Goal: Transaction & Acquisition: Purchase product/service

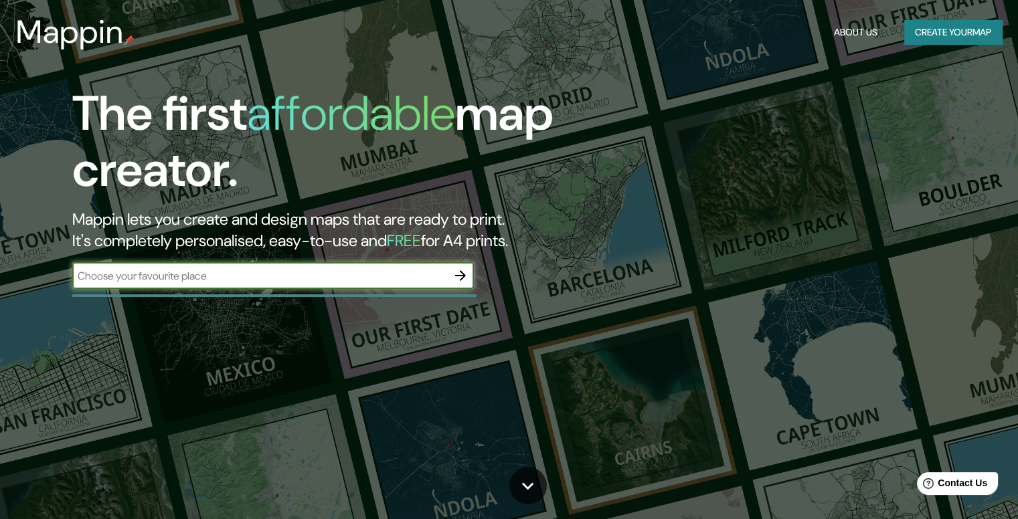
click at [318, 274] on input "text" at bounding box center [259, 275] width 375 height 15
click at [388, 278] on input "text" at bounding box center [259, 275] width 375 height 15
paste input "Av. [STREET_ADDRESS][PERSON_NAME]"
type input "Av. [STREET_ADDRESS][PERSON_NAME]"
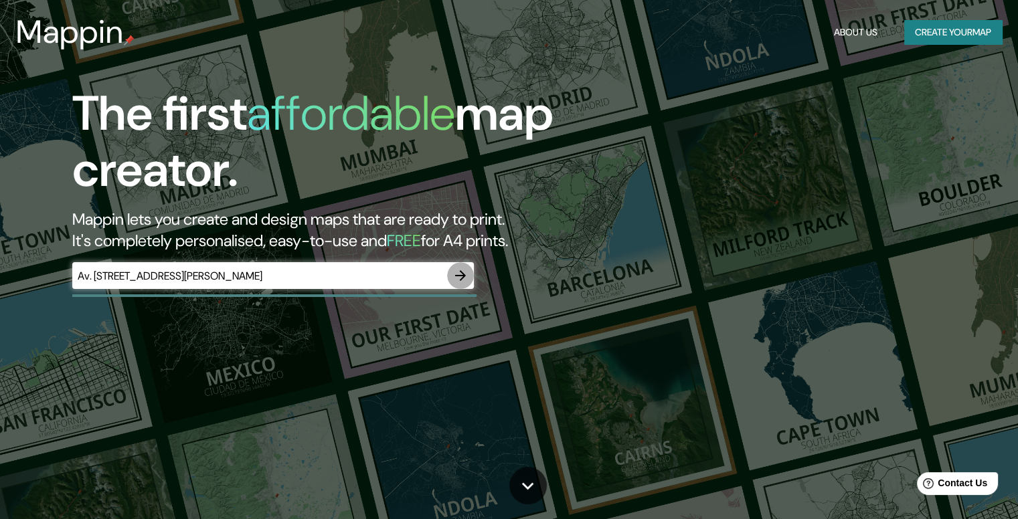
scroll to position [0, 0]
click at [465, 271] on icon "button" at bounding box center [460, 276] width 16 height 16
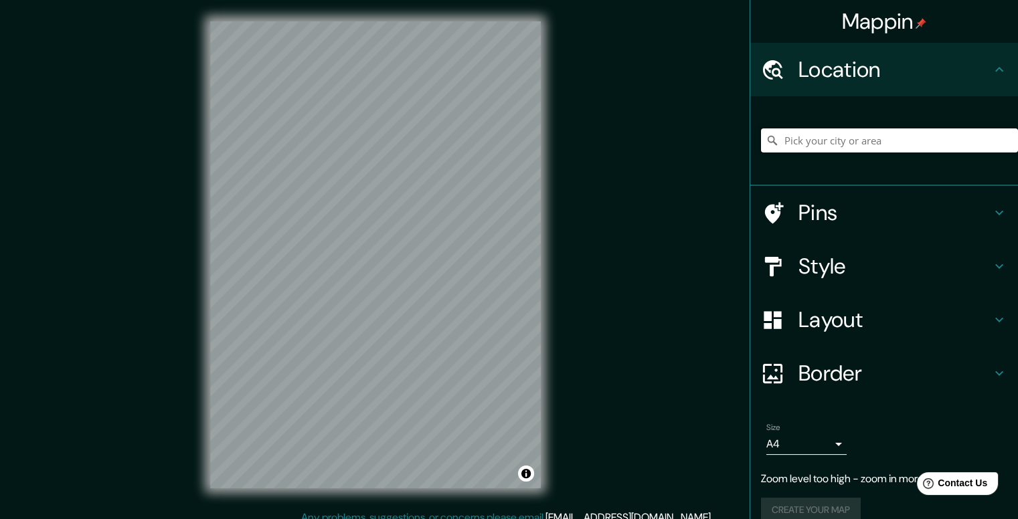
click at [853, 138] on input "Pick your city or area" at bounding box center [889, 140] width 257 height 24
paste input "Av. [STREET_ADDRESS][PERSON_NAME]"
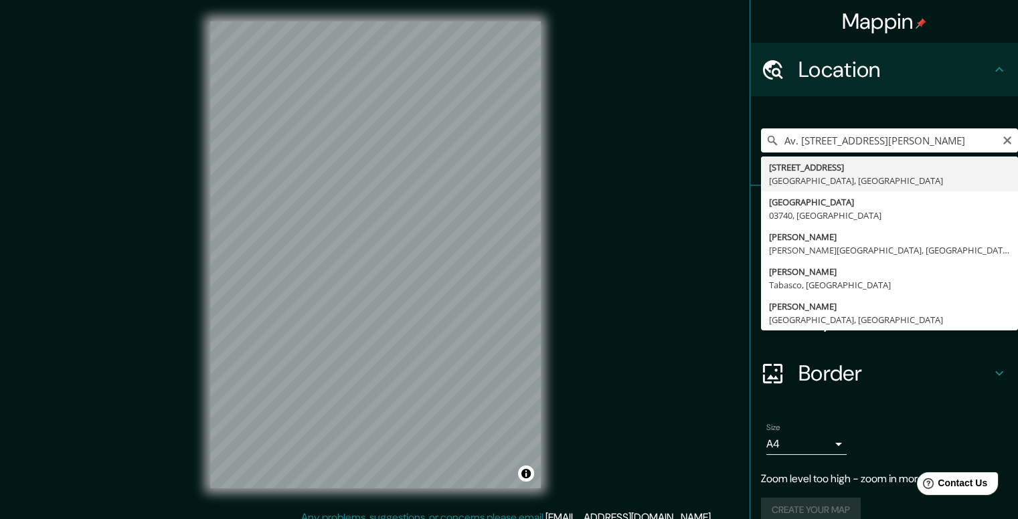
type input "[STREET_ADDRESS]"
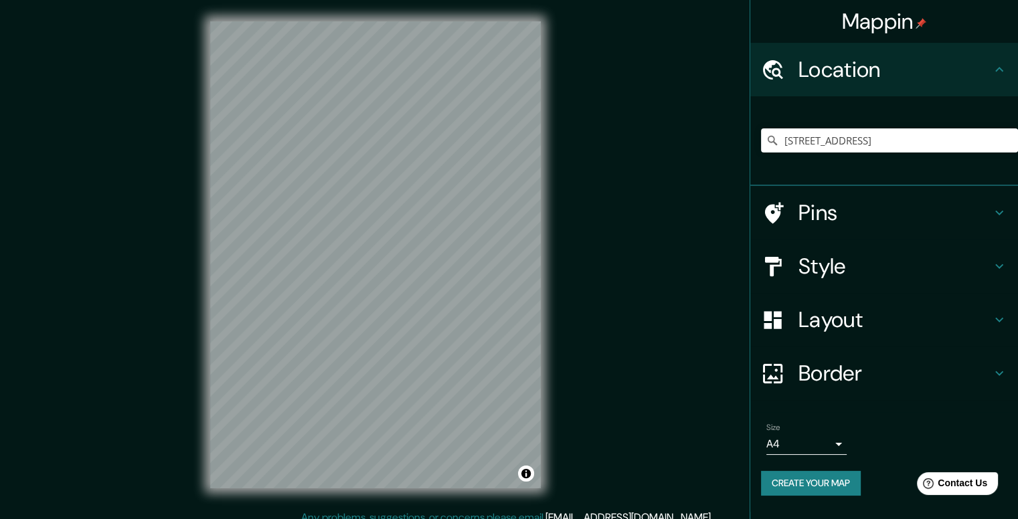
click at [848, 253] on h4 "Style" at bounding box center [894, 266] width 193 height 27
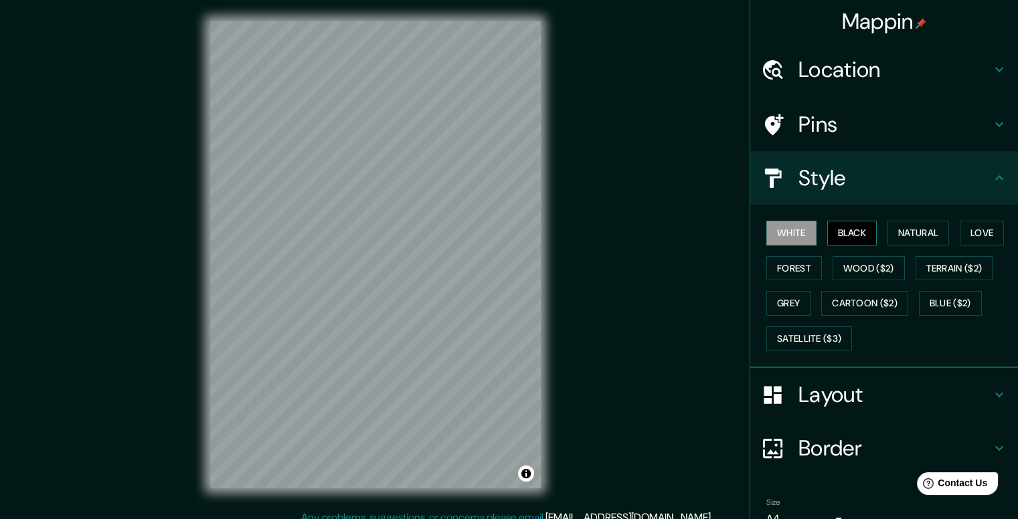
click at [860, 236] on button "Black" at bounding box center [852, 233] width 50 height 25
click at [793, 273] on button "Forest" at bounding box center [794, 268] width 56 height 25
click at [791, 296] on button "Grey" at bounding box center [788, 303] width 44 height 25
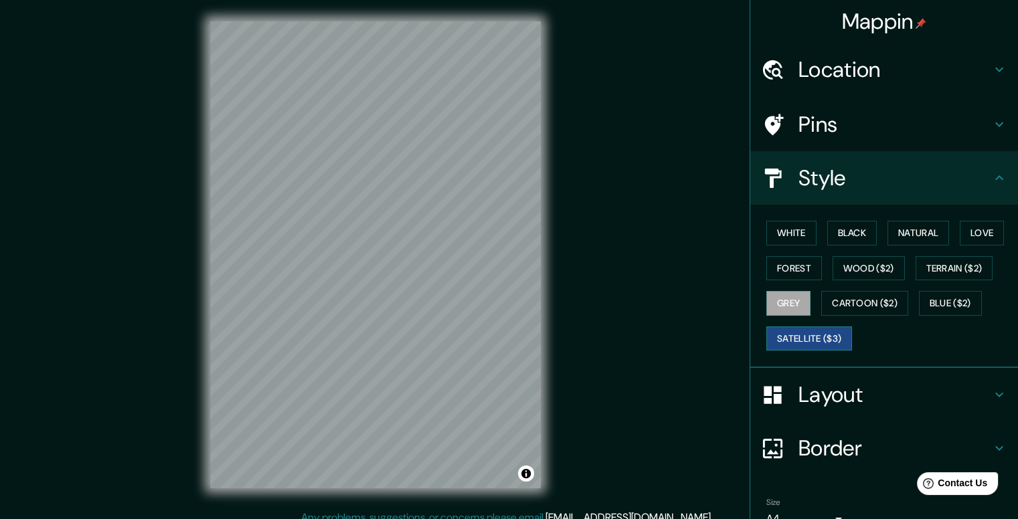
click at [808, 335] on button "Satellite ($3)" at bounding box center [809, 338] width 86 height 25
click at [875, 308] on button "Cartoon ($2)" at bounding box center [864, 303] width 87 height 25
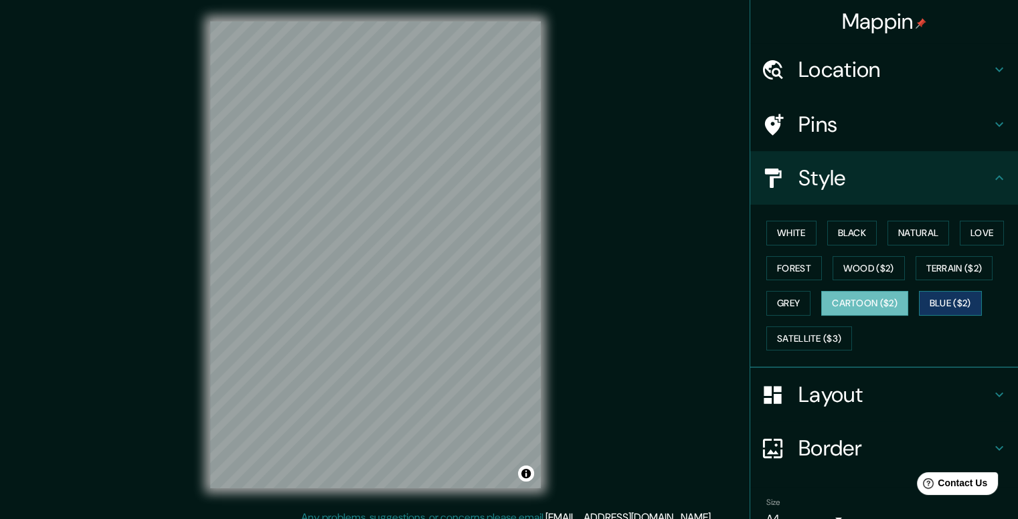
click at [932, 303] on button "Blue ($2)" at bounding box center [950, 303] width 63 height 25
click at [966, 229] on button "Love" at bounding box center [981, 233] width 44 height 25
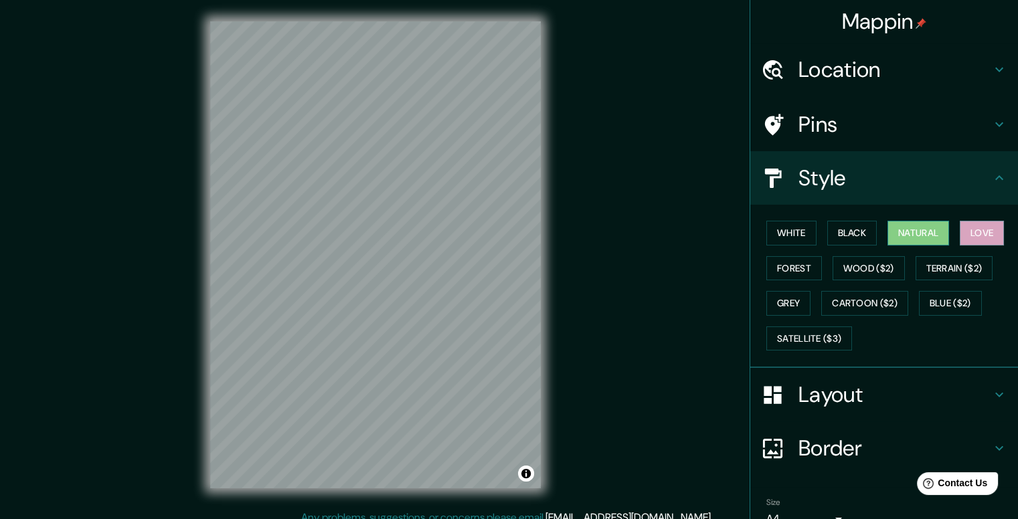
click at [920, 229] on button "Natural" at bounding box center [918, 233] width 62 height 25
click at [881, 270] on button "Wood ($2)" at bounding box center [868, 268] width 72 height 25
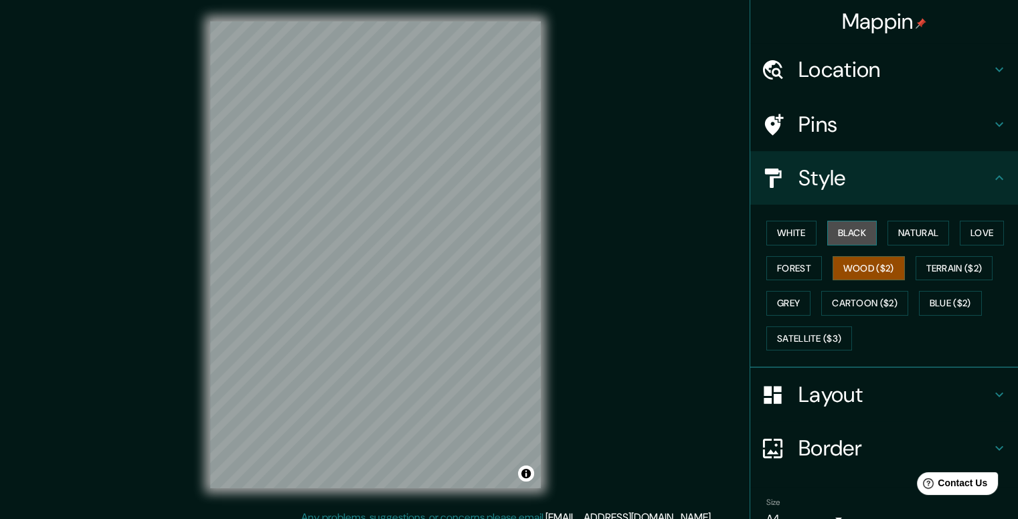
click at [838, 233] on button "Black" at bounding box center [852, 233] width 50 height 25
click at [798, 264] on button "Forest" at bounding box center [794, 268] width 56 height 25
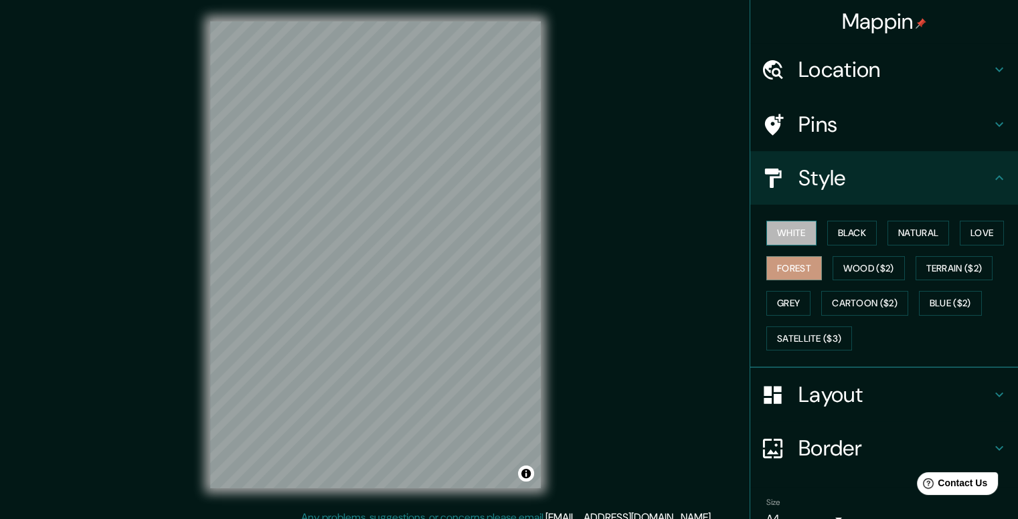
click at [787, 229] on button "White" at bounding box center [791, 233] width 50 height 25
click at [789, 263] on button "Forest" at bounding box center [794, 268] width 56 height 25
click at [846, 395] on h4 "Layout" at bounding box center [894, 394] width 193 height 27
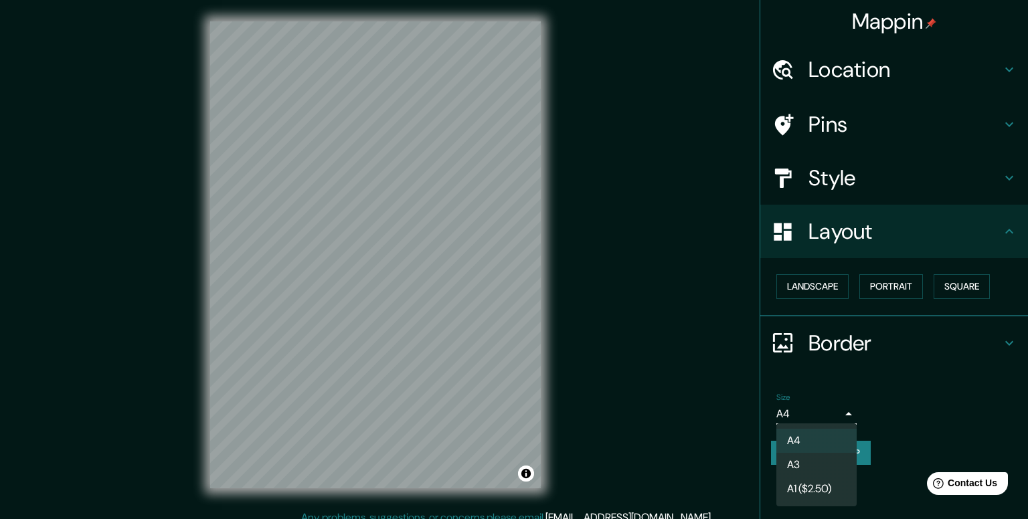
click at [809, 417] on body "Mappin Location [STREET_ADDRESS] Pins Style Layout Landscape Portrait Square Bo…" at bounding box center [514, 259] width 1028 height 519
click at [824, 287] on div at bounding box center [514, 259] width 1028 height 519
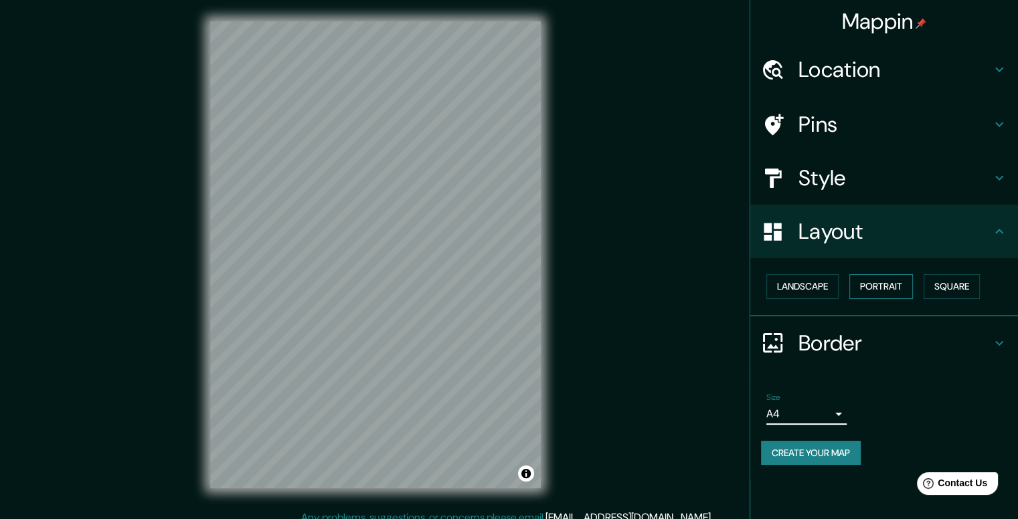
click at [885, 287] on button "Portrait" at bounding box center [881, 286] width 64 height 25
click at [942, 290] on button "Square" at bounding box center [951, 286] width 56 height 25
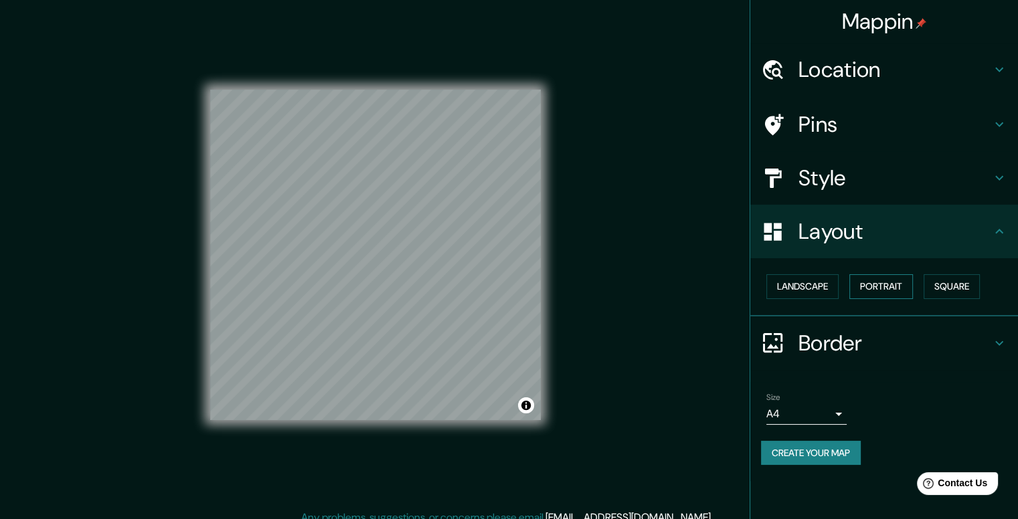
click at [886, 279] on button "Portrait" at bounding box center [881, 286] width 64 height 25
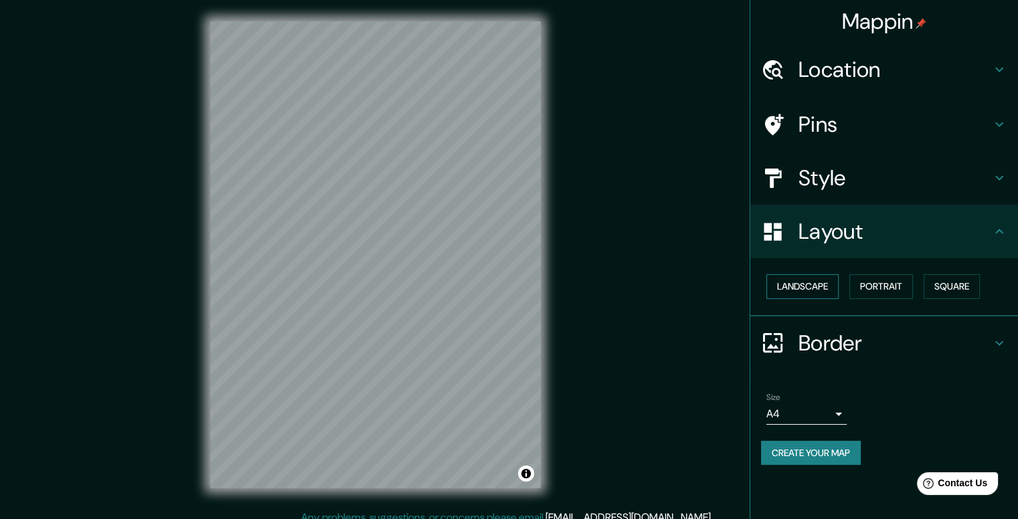
click at [835, 290] on button "Landscape" at bounding box center [802, 286] width 72 height 25
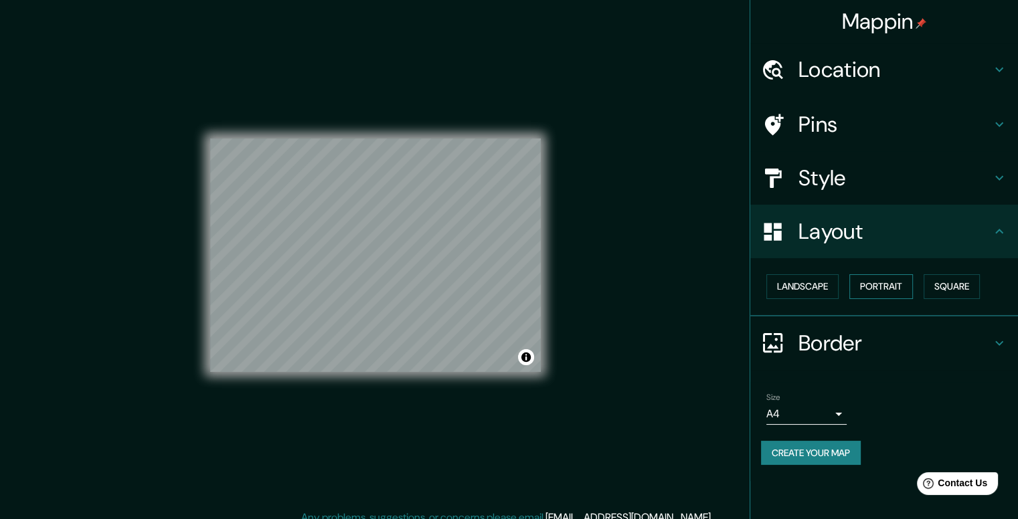
click at [876, 290] on button "Portrait" at bounding box center [881, 286] width 64 height 25
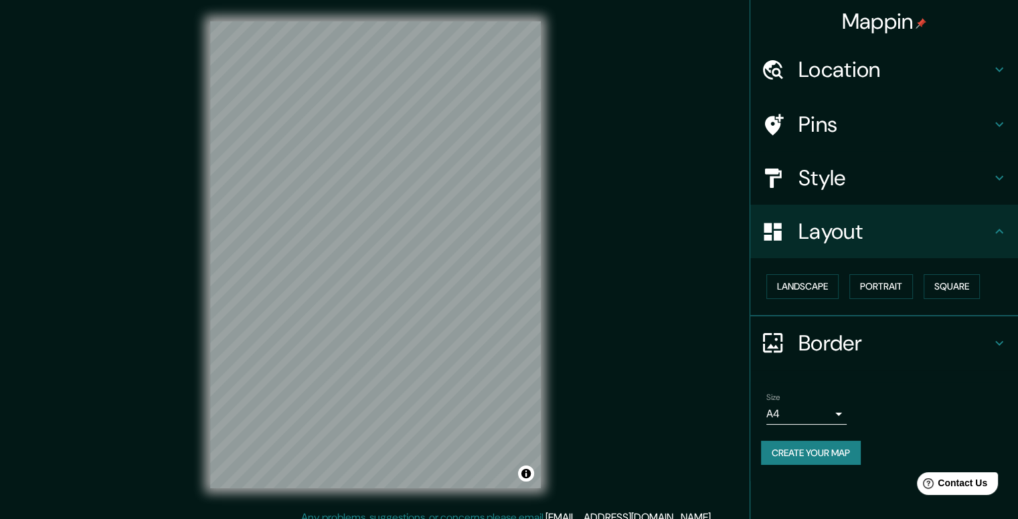
click at [991, 233] on icon at bounding box center [999, 231] width 16 height 16
click at [1006, 341] on div "Border" at bounding box center [884, 343] width 268 height 54
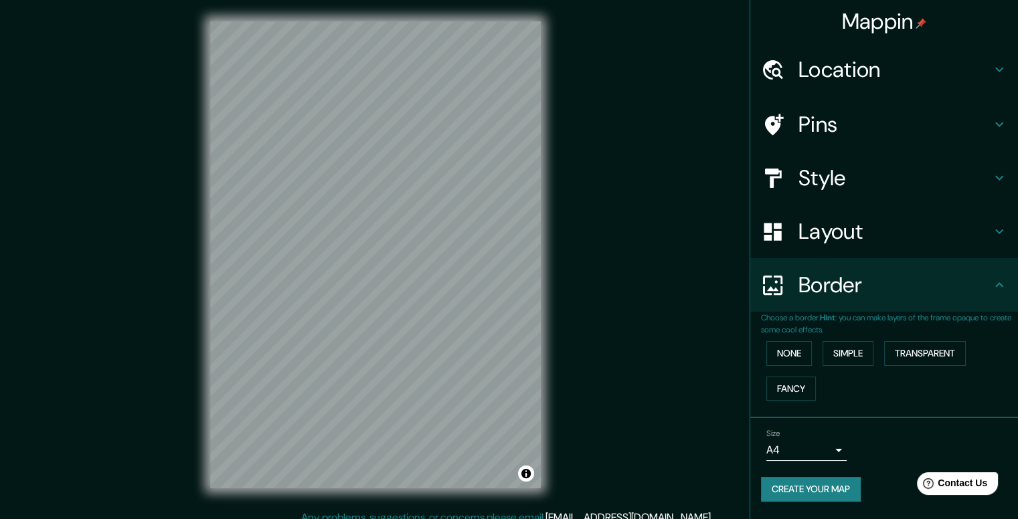
click at [994, 294] on div "Border" at bounding box center [884, 285] width 268 height 54
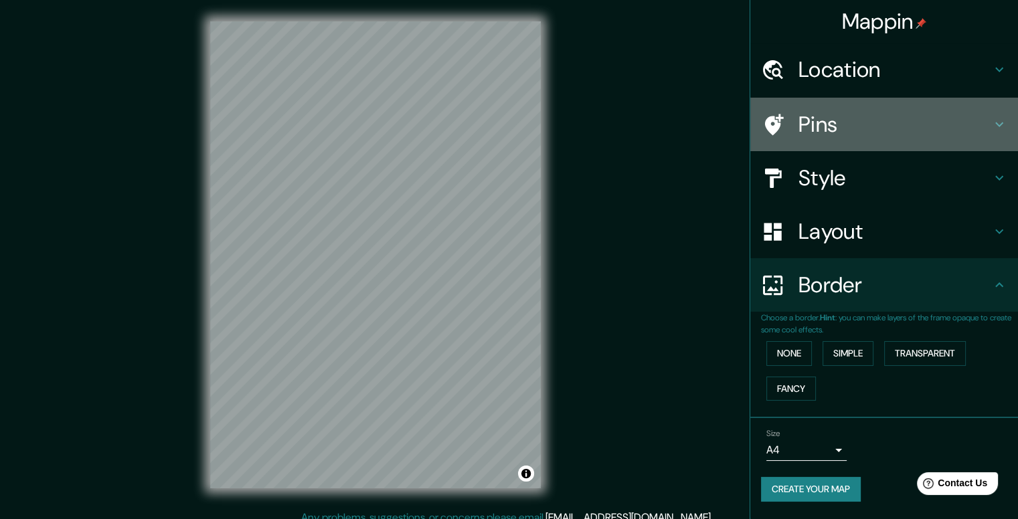
click at [875, 120] on h4 "Pins" at bounding box center [894, 124] width 193 height 27
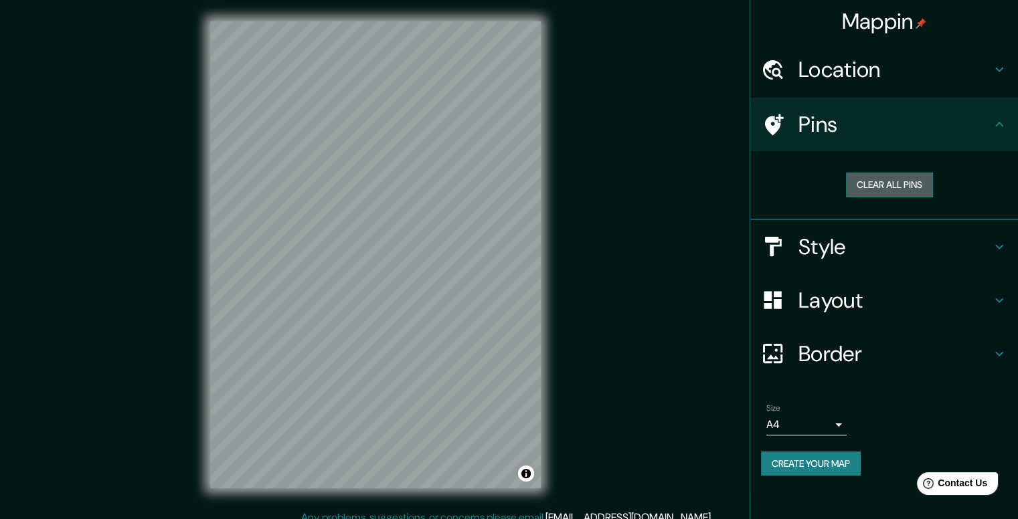
click at [872, 190] on button "Clear all pins" at bounding box center [889, 185] width 87 height 25
click at [858, 185] on button "Clear all pins" at bounding box center [889, 185] width 87 height 25
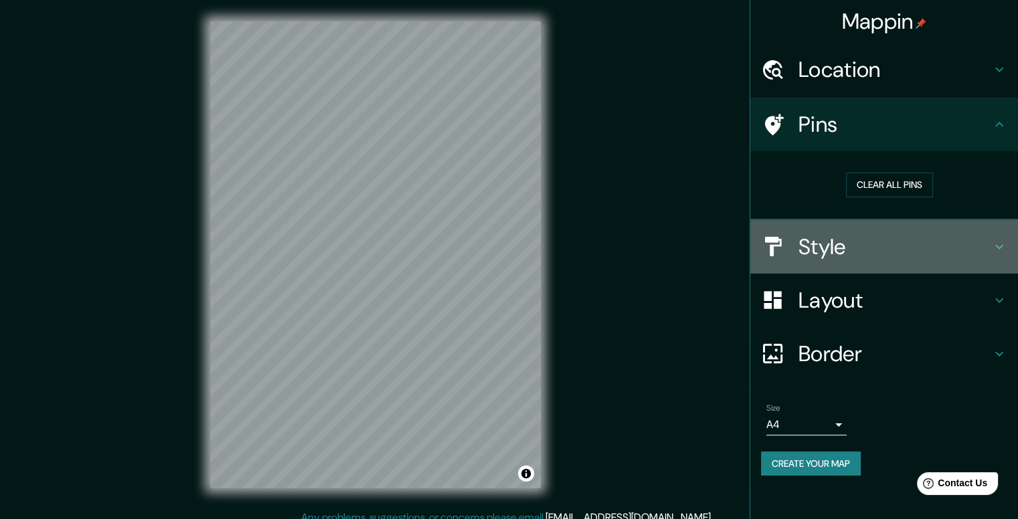
click at [840, 239] on h4 "Style" at bounding box center [894, 246] width 193 height 27
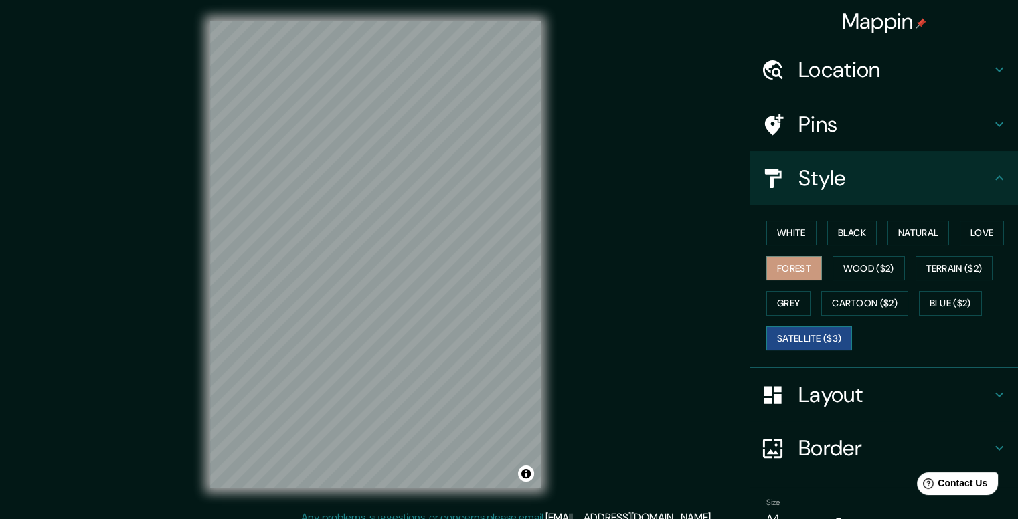
click at [806, 333] on button "Satellite ($3)" at bounding box center [809, 338] width 86 height 25
click at [787, 235] on button "White" at bounding box center [791, 233] width 50 height 25
